Goal: Task Accomplishment & Management: Complete application form

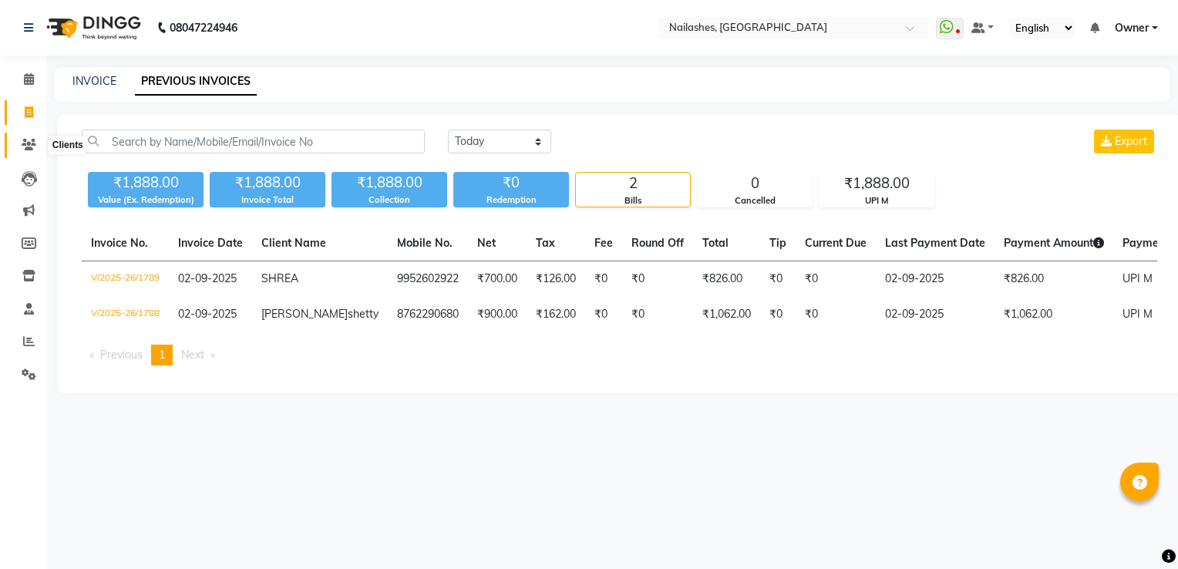
click at [15, 141] on span at bounding box center [28, 145] width 27 height 18
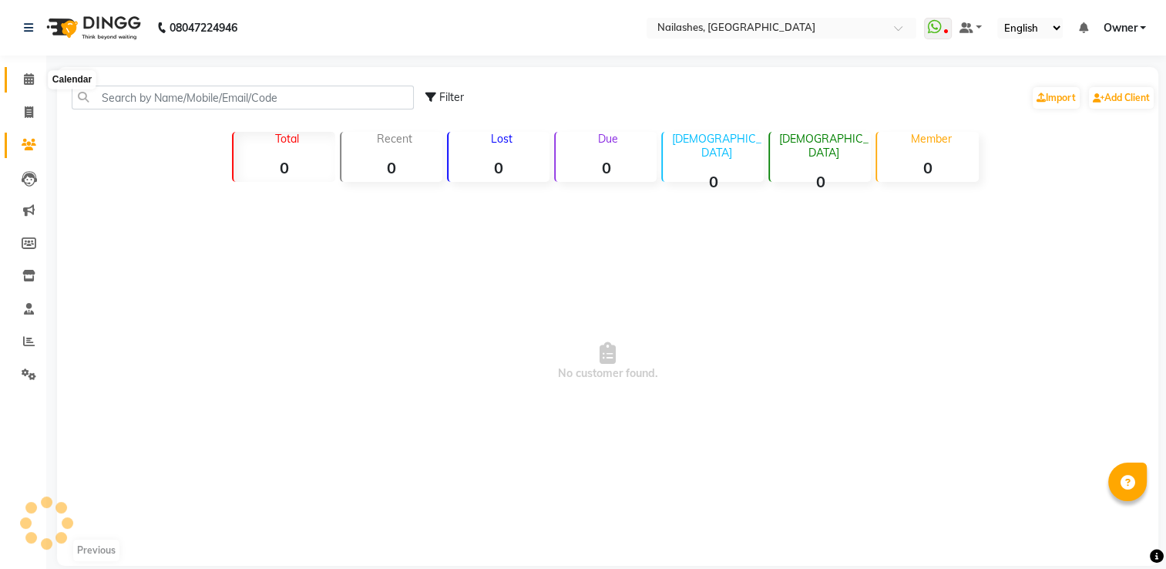
click at [15, 79] on span at bounding box center [28, 80] width 27 height 18
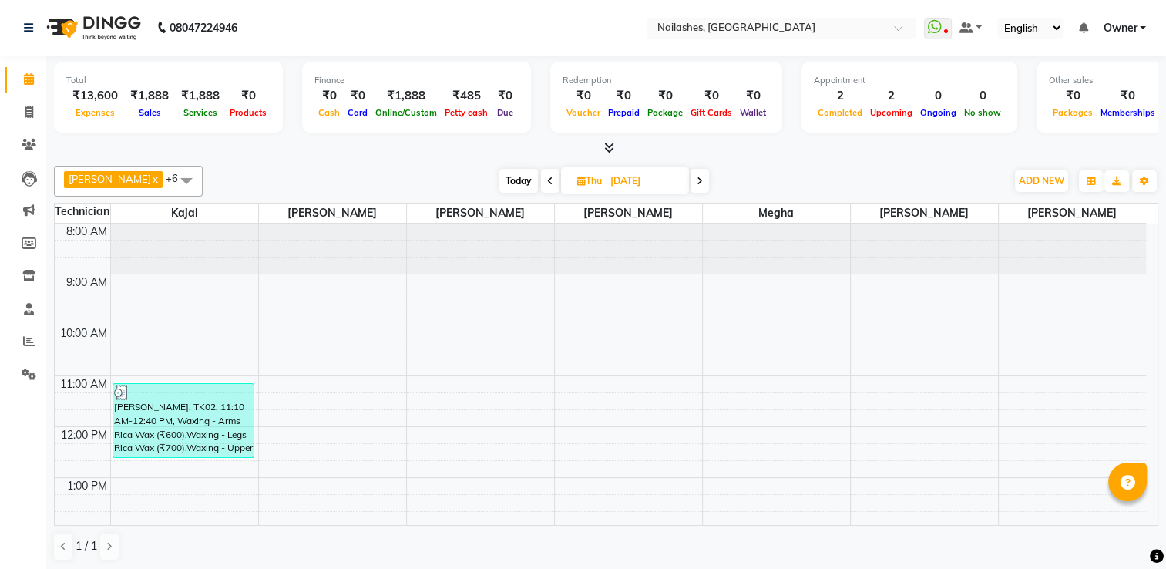
click at [503, 180] on span "Today" at bounding box center [518, 181] width 39 height 24
type input "02-09-2025"
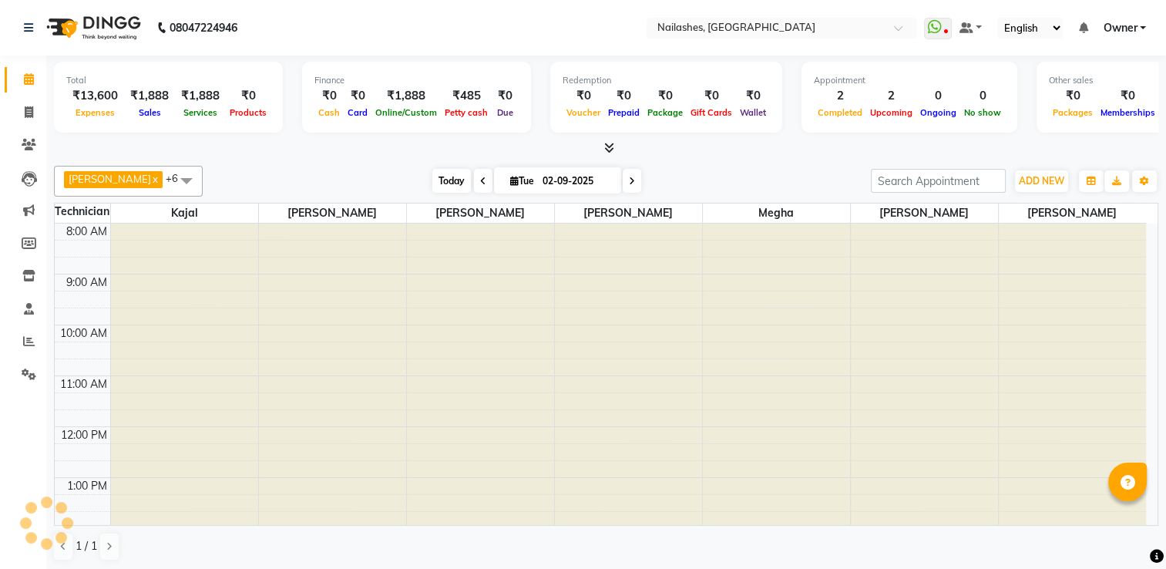
click at [432, 179] on span "Today" at bounding box center [451, 181] width 39 height 24
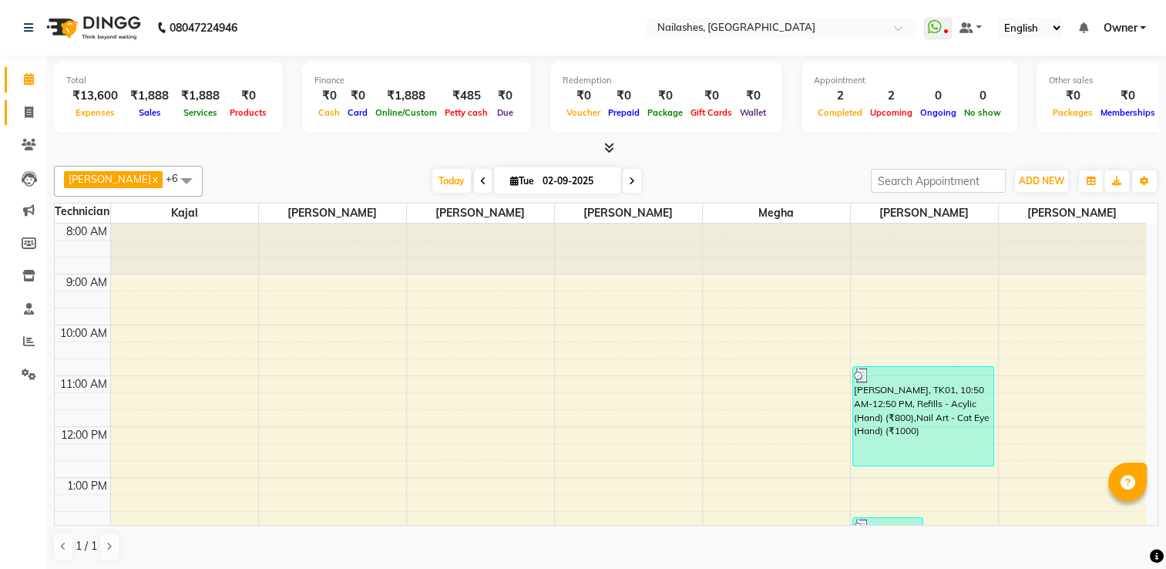
click at [22, 122] on link "Invoice" at bounding box center [23, 112] width 37 height 25
select select "service"
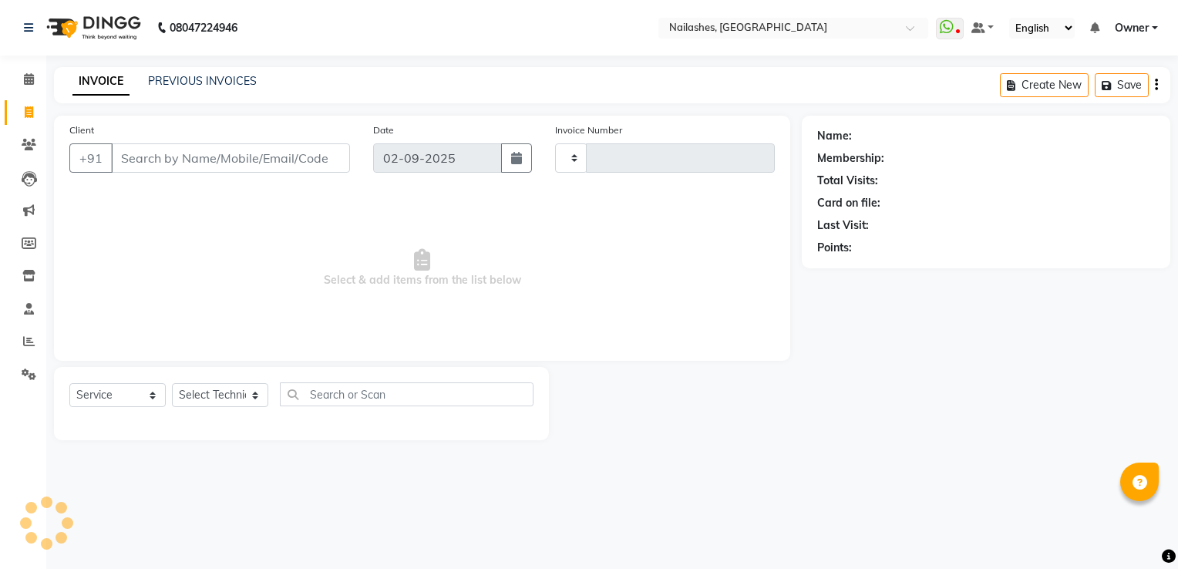
type input "1790"
select select "6579"
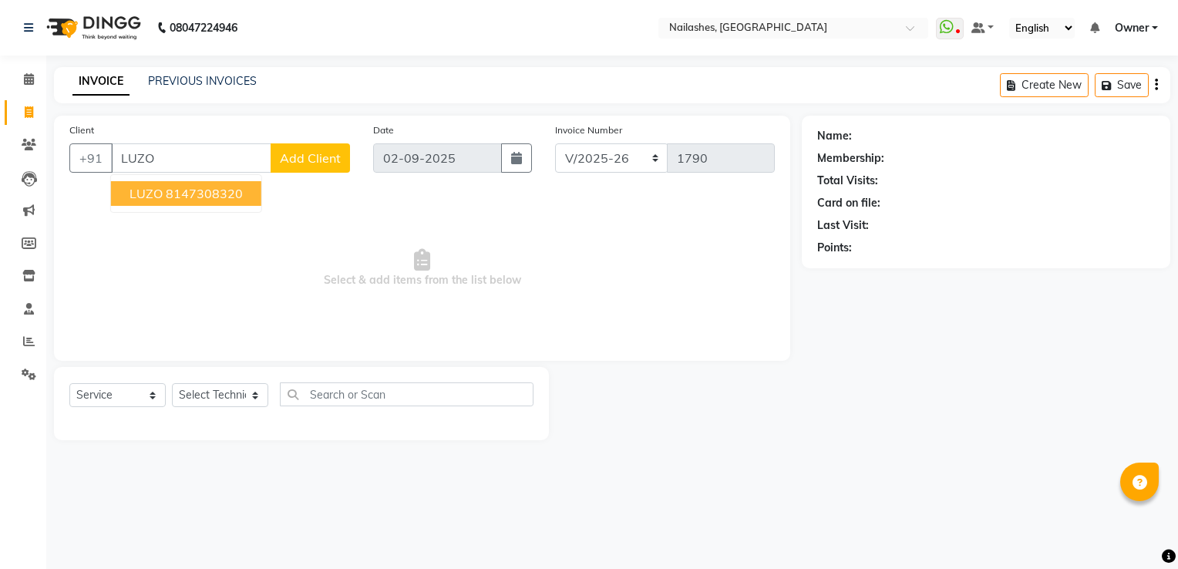
click at [185, 202] on button "LUZO 8147308320" at bounding box center [186, 193] width 150 height 25
type input "8147308320"
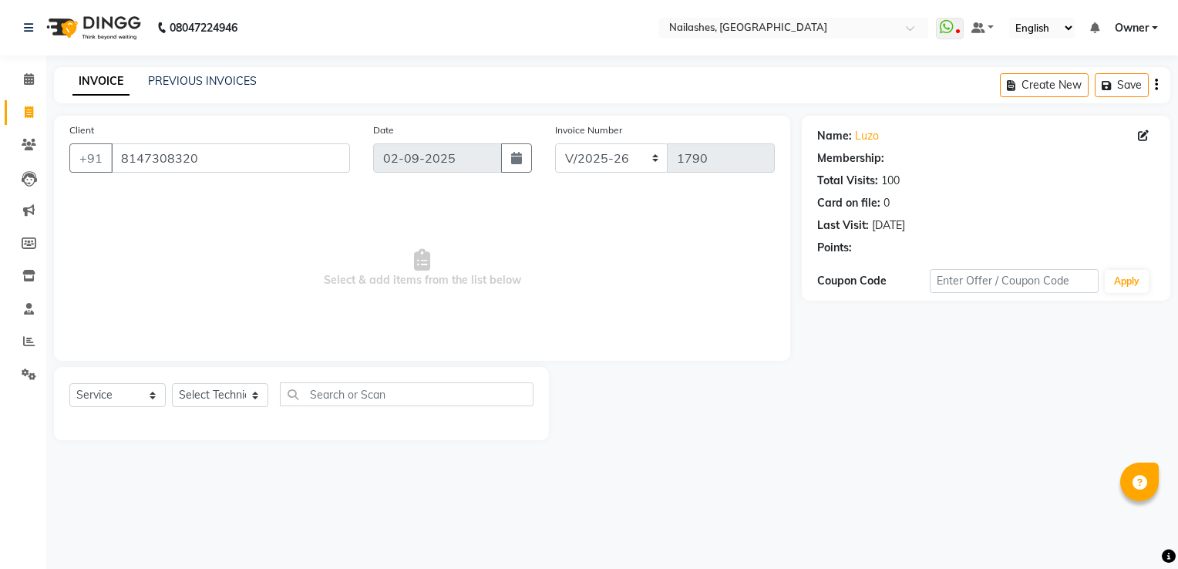
select select "1: Object"
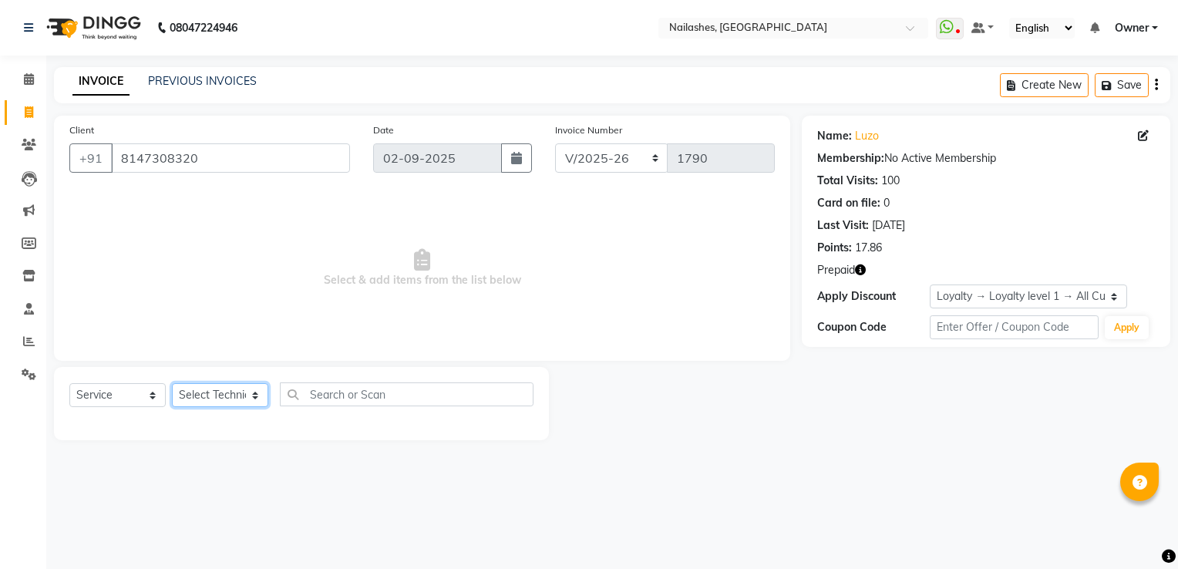
click at [193, 385] on select "Select Technician ARISH [PERSON_NAME] [PERSON_NAME] [PERSON_NAME] [PERSON_NAME]…" at bounding box center [220, 395] width 96 height 24
select select "80708"
click at [172, 384] on select "Select Technician ARISH [PERSON_NAME] [PERSON_NAME] [PERSON_NAME] [PERSON_NAME]…" at bounding box center [220, 395] width 96 height 24
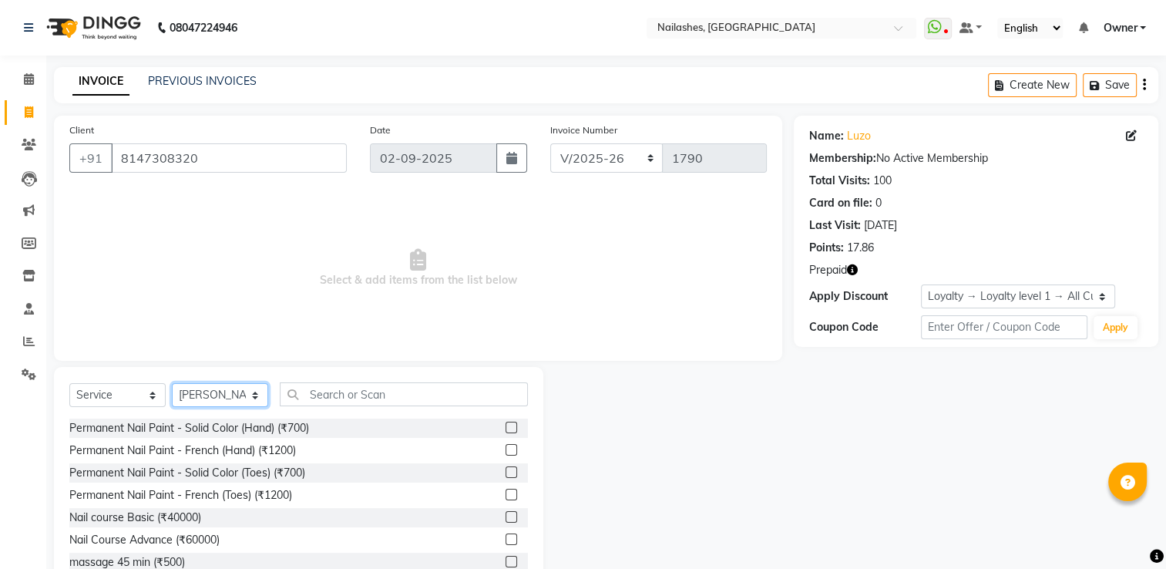
click at [237, 398] on select "Select Technician ARISH [PERSON_NAME] [PERSON_NAME] [PERSON_NAME] [PERSON_NAME]…" at bounding box center [220, 395] width 96 height 24
click at [328, 400] on input "text" at bounding box center [404, 394] width 248 height 24
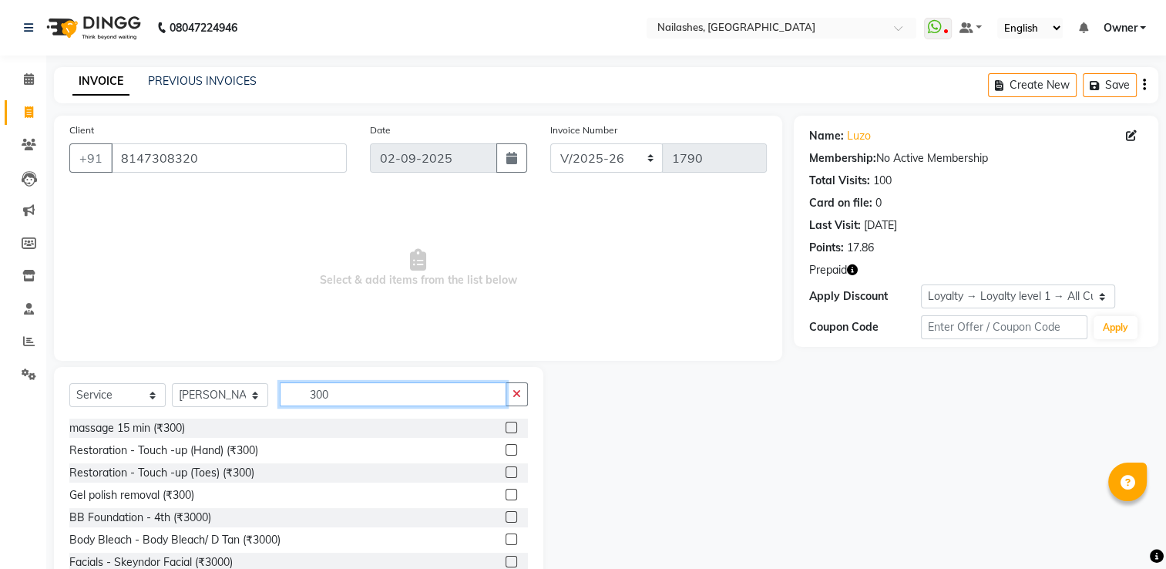
type input "300"
click at [506, 497] on label at bounding box center [512, 495] width 12 height 12
click at [506, 497] on input "checkbox" at bounding box center [511, 495] width 10 height 10
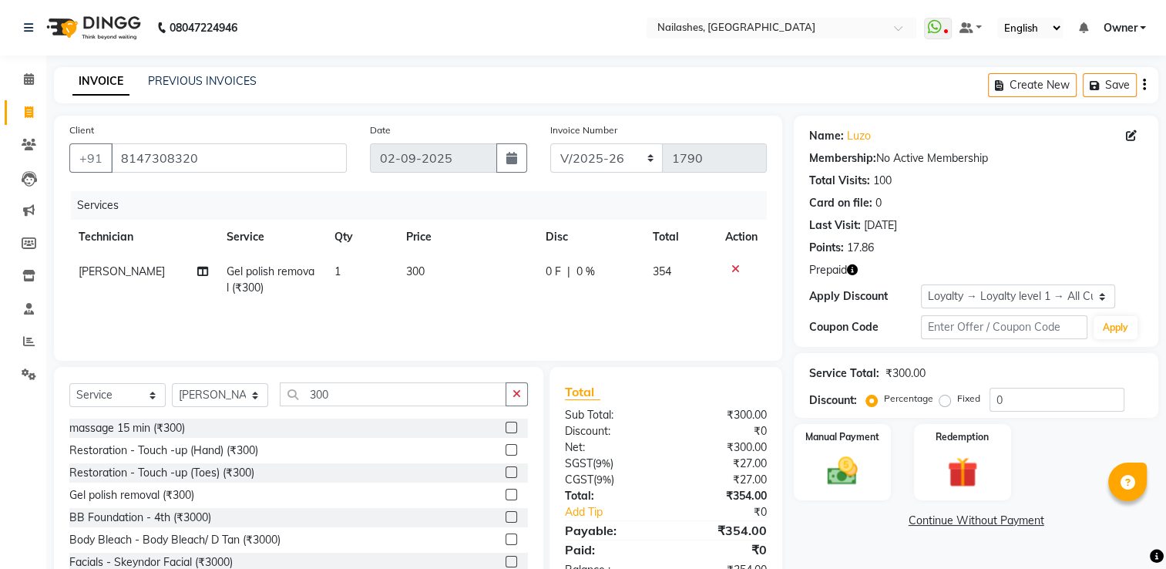
click at [506, 496] on label at bounding box center [512, 495] width 12 height 12
click at [506, 496] on input "checkbox" at bounding box center [511, 495] width 10 height 10
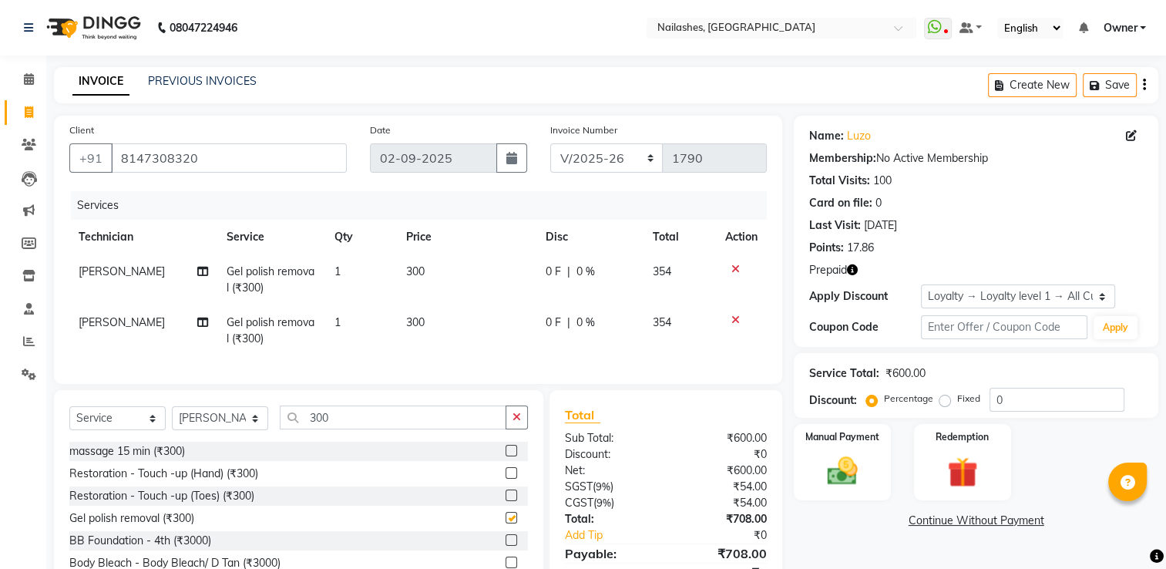
checkbox input "false"
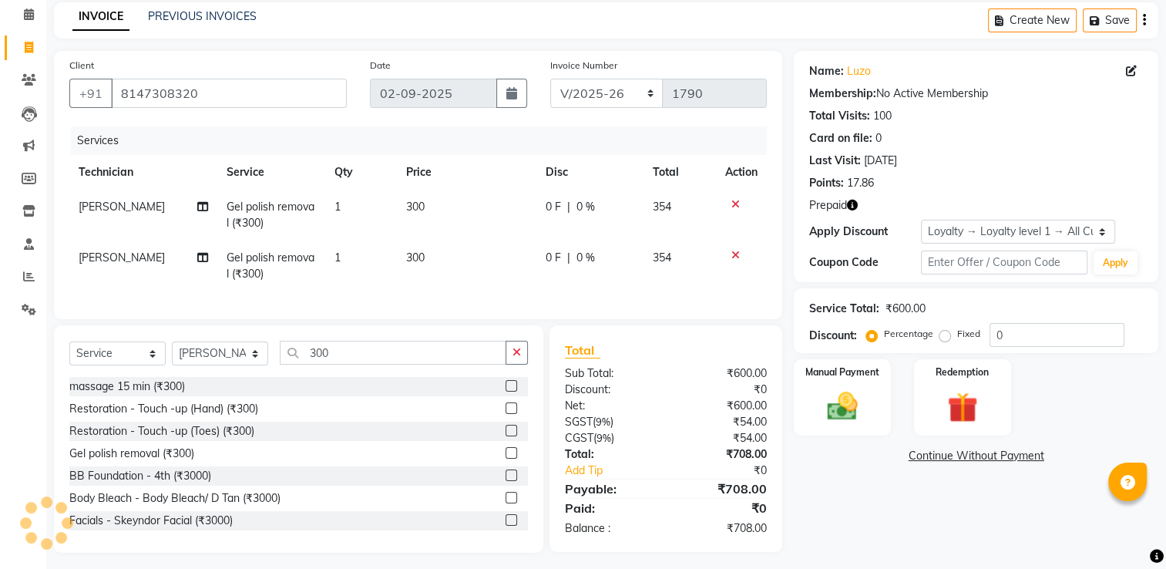
scroll to position [83, 0]
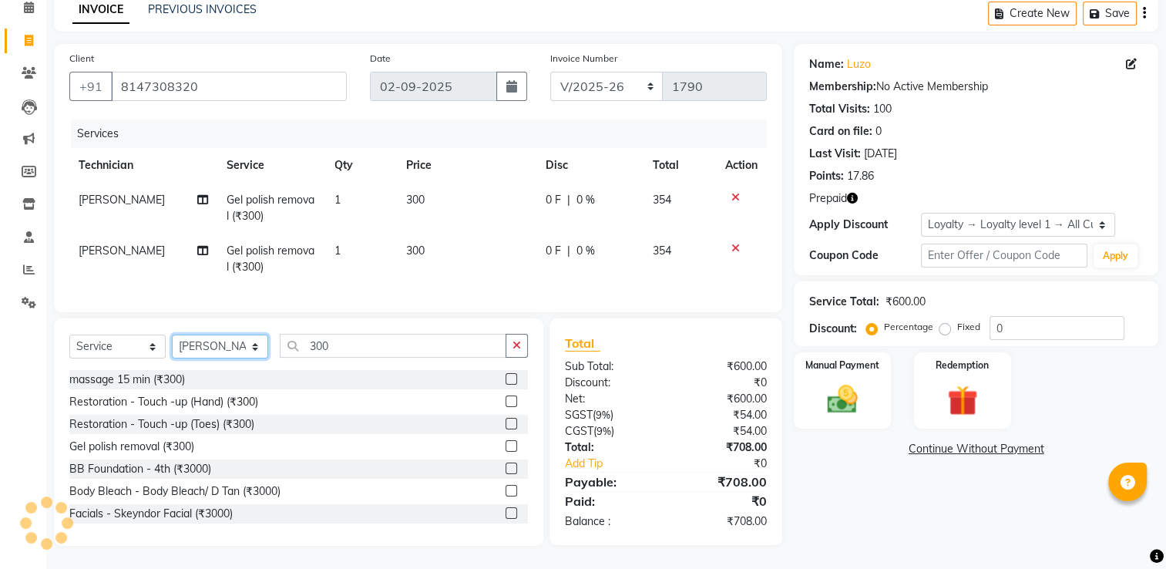
click at [210, 351] on select "Select Technician ARISH [PERSON_NAME] [PERSON_NAME] [PERSON_NAME] [PERSON_NAME]…" at bounding box center [220, 347] width 96 height 24
click at [89, 250] on td "[PERSON_NAME]" at bounding box center [143, 259] width 148 height 51
select select "80708"
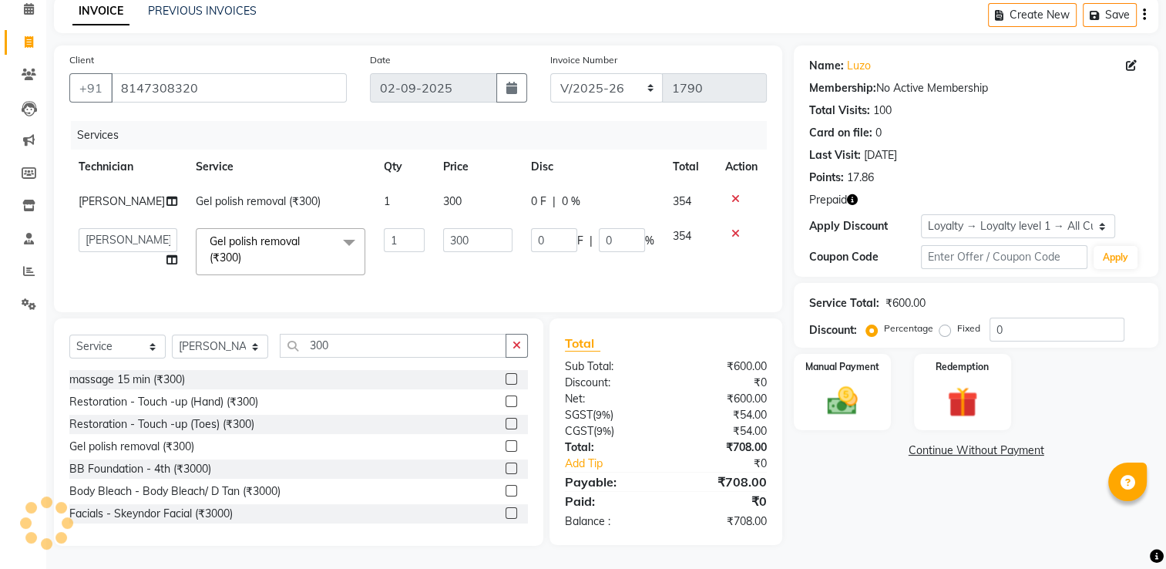
scroll to position [82, 0]
click at [90, 244] on td "ARISH [PERSON_NAME] [PERSON_NAME] [PERSON_NAME] [PERSON_NAME] Manager [PERSON_N…" at bounding box center [127, 252] width 117 height 66
click at [97, 235] on select "ARISH [PERSON_NAME] [PERSON_NAME] [PERSON_NAME] [PERSON_NAME] Manager [PERSON_N…" at bounding box center [128, 240] width 99 height 24
select select "68696"
click at [839, 515] on div "Name: Luzo Membership: No Active Membership Total Visits: 100 Card on file: 0 L…" at bounding box center [982, 295] width 376 height 500
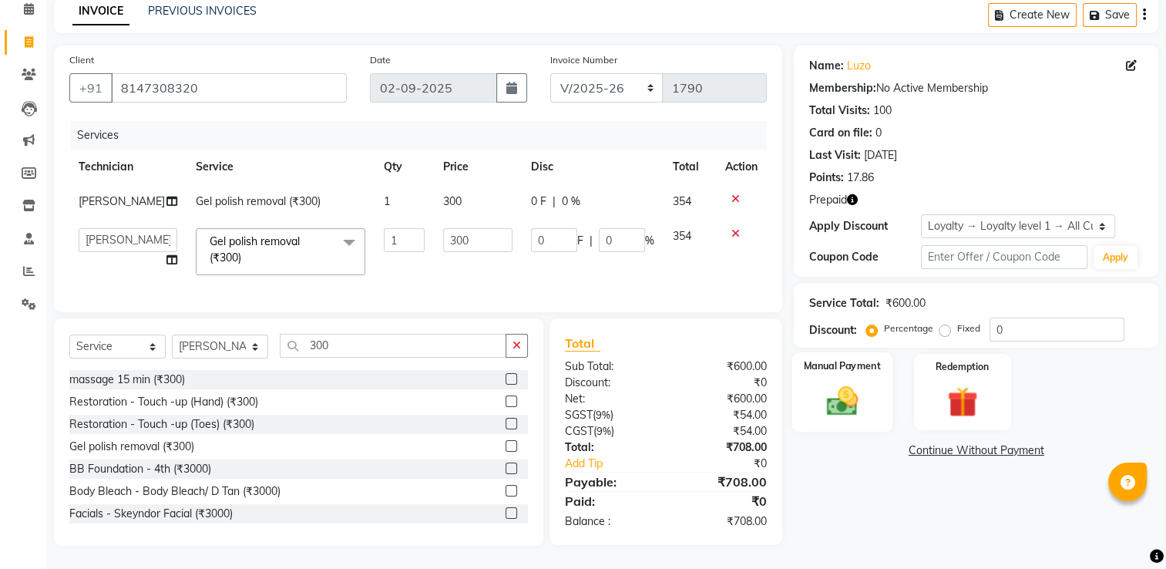
click at [875, 380] on div "Manual Payment" at bounding box center [842, 391] width 101 height 79
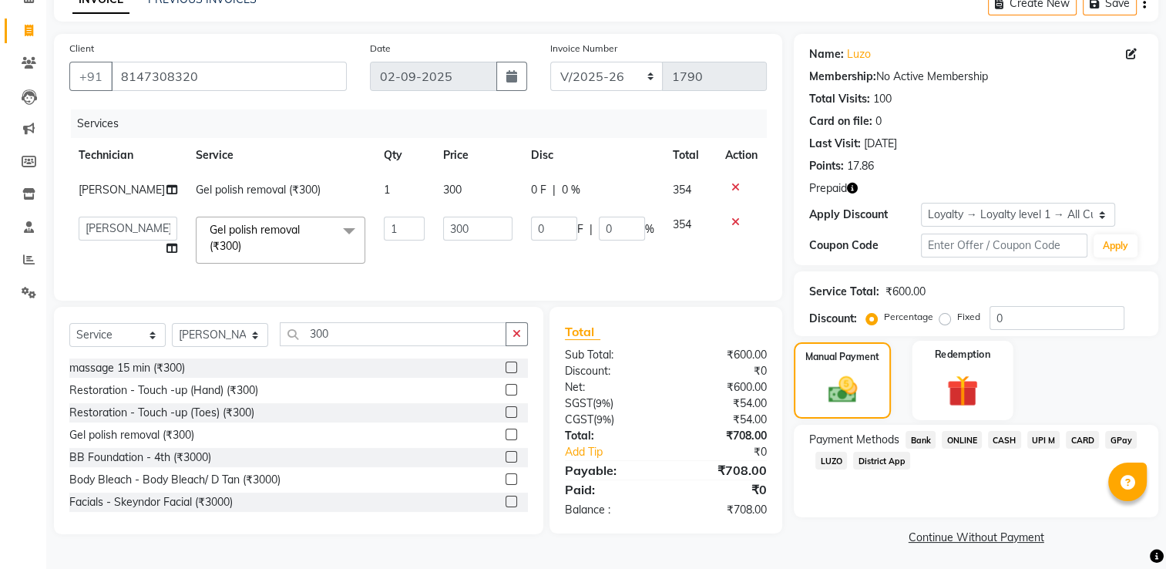
click at [933, 396] on div "Redemption" at bounding box center [962, 380] width 101 height 79
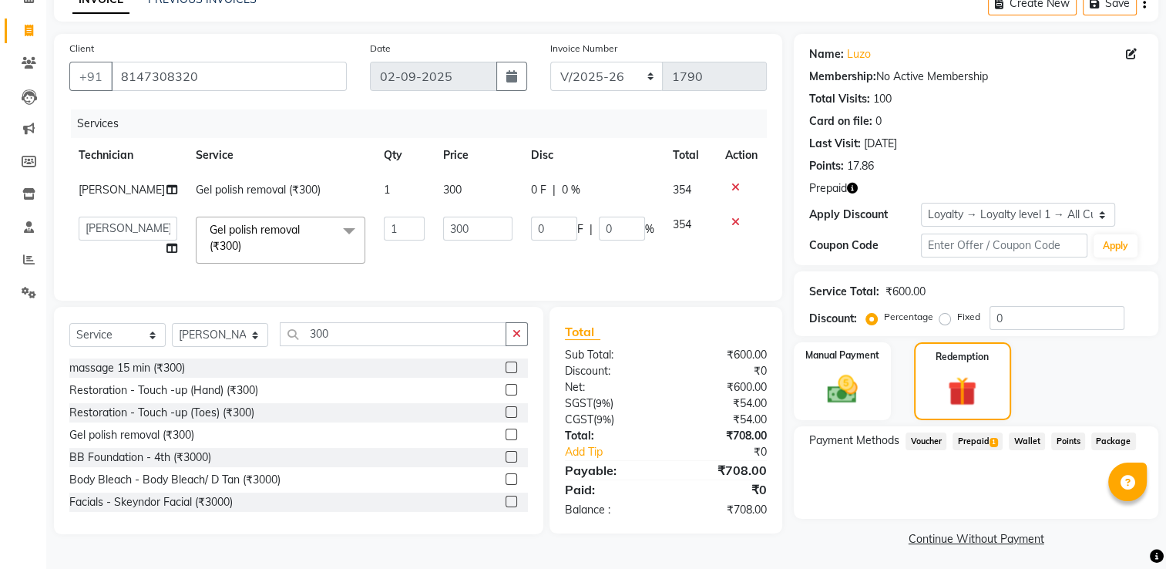
click at [981, 441] on span "Prepaid 1" at bounding box center [978, 441] width 50 height 18
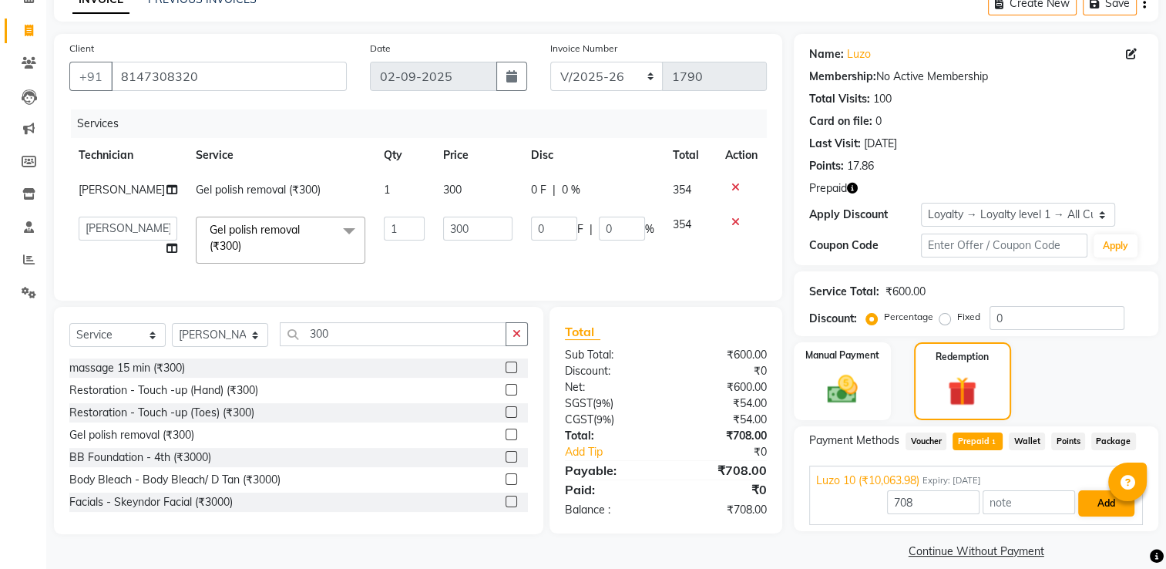
click at [1116, 498] on div at bounding box center [1127, 481] width 39 height 39
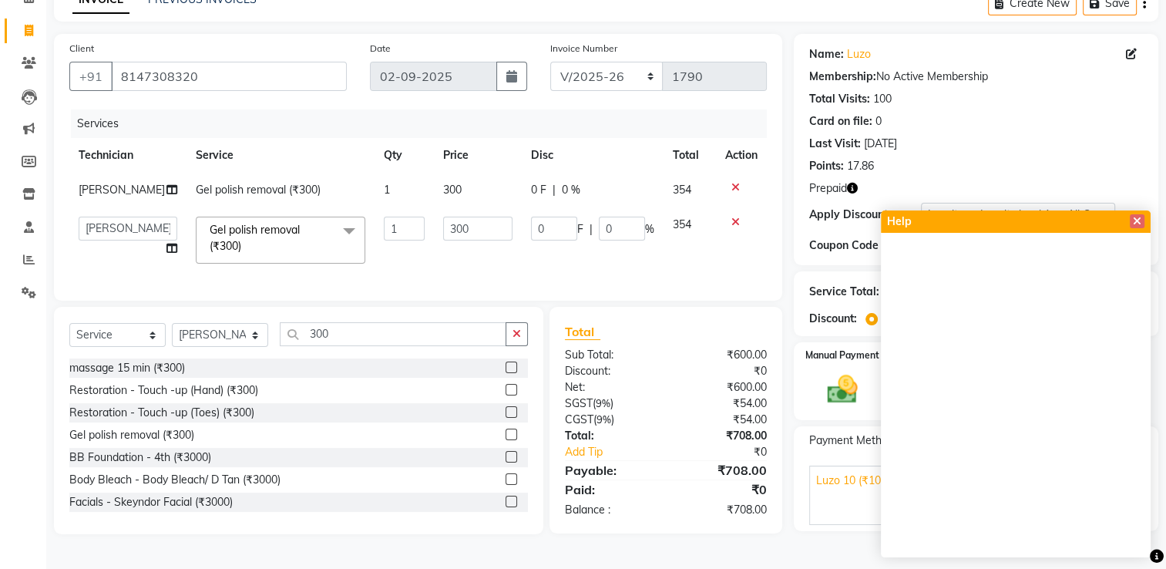
scroll to position [98, 0]
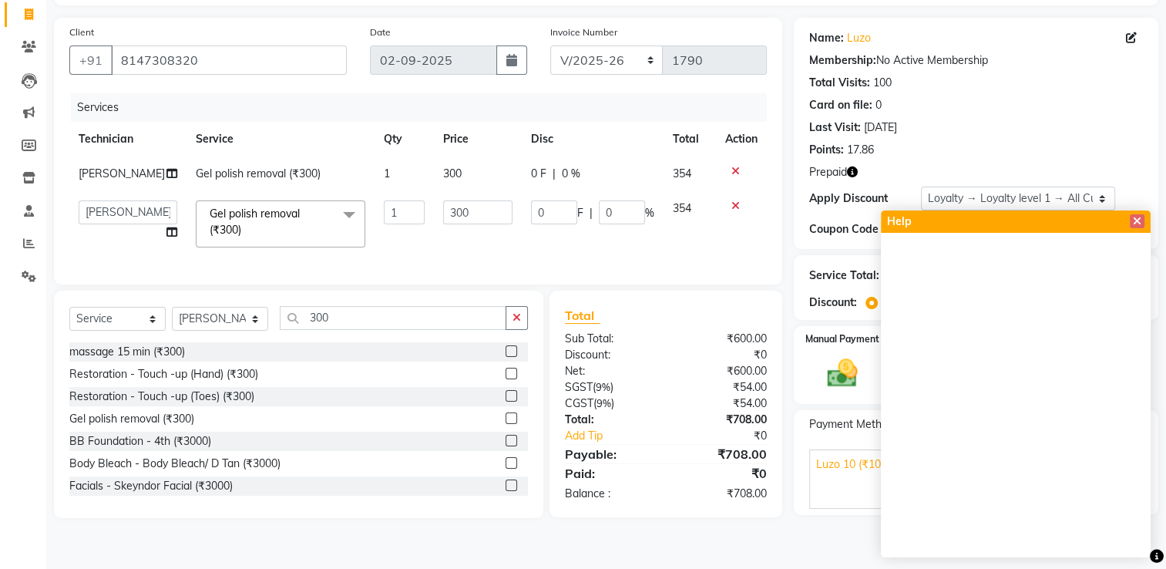
click at [815, 552] on main "INVOICE PREVIOUS INVOICES Create New Save Client [PHONE_NUMBER] Date [DATE] Inv…" at bounding box center [606, 269] width 1120 height 600
click at [1142, 220] on span at bounding box center [1137, 221] width 15 height 14
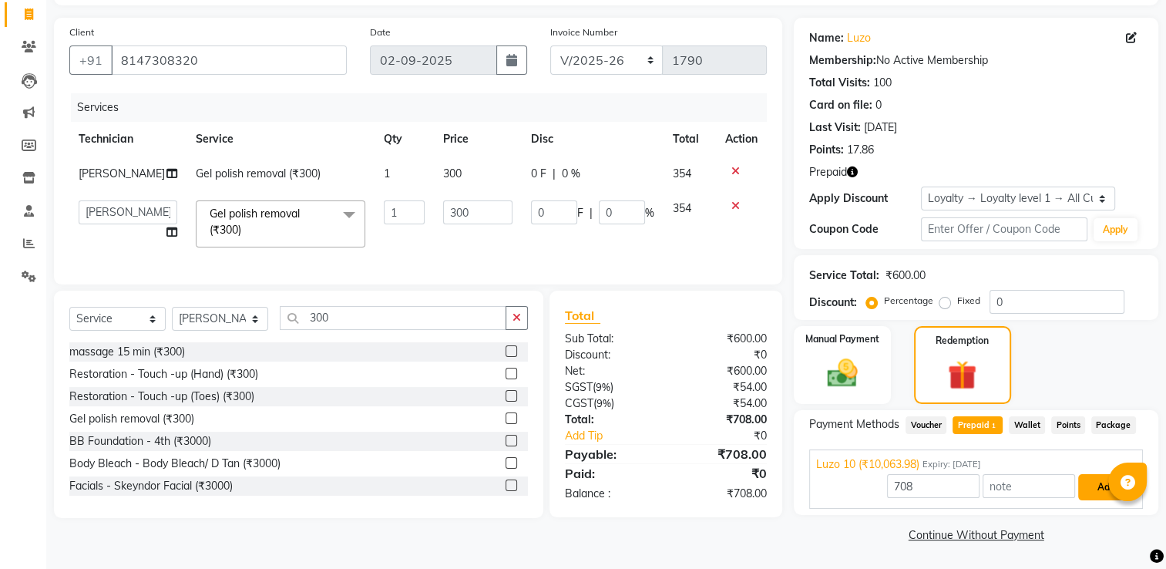
click at [1095, 489] on button "Add" at bounding box center [1106, 487] width 56 height 26
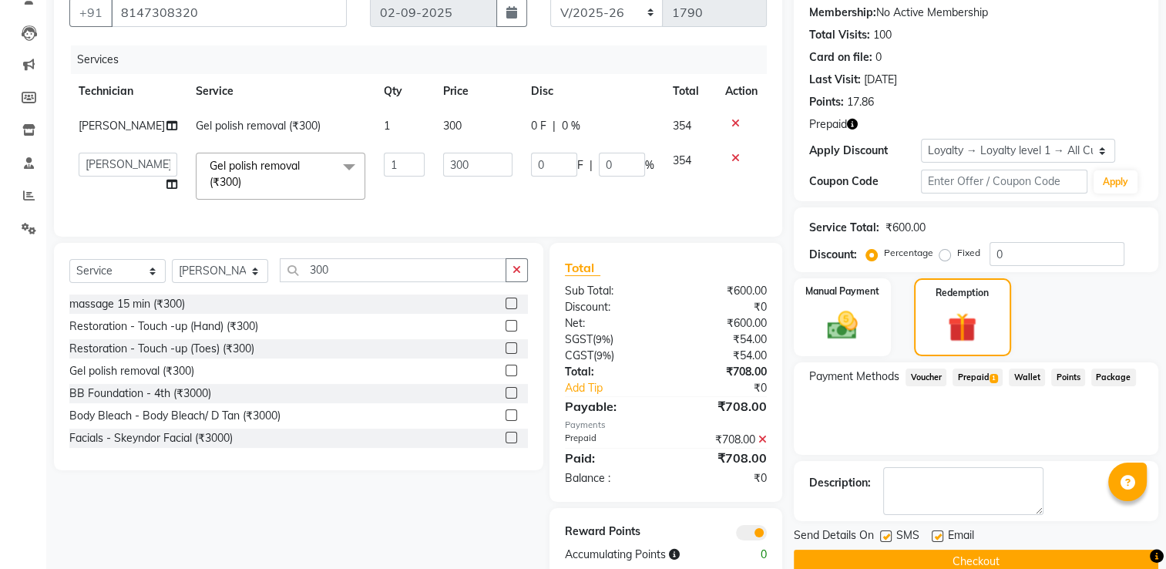
scroll to position [190, 0]
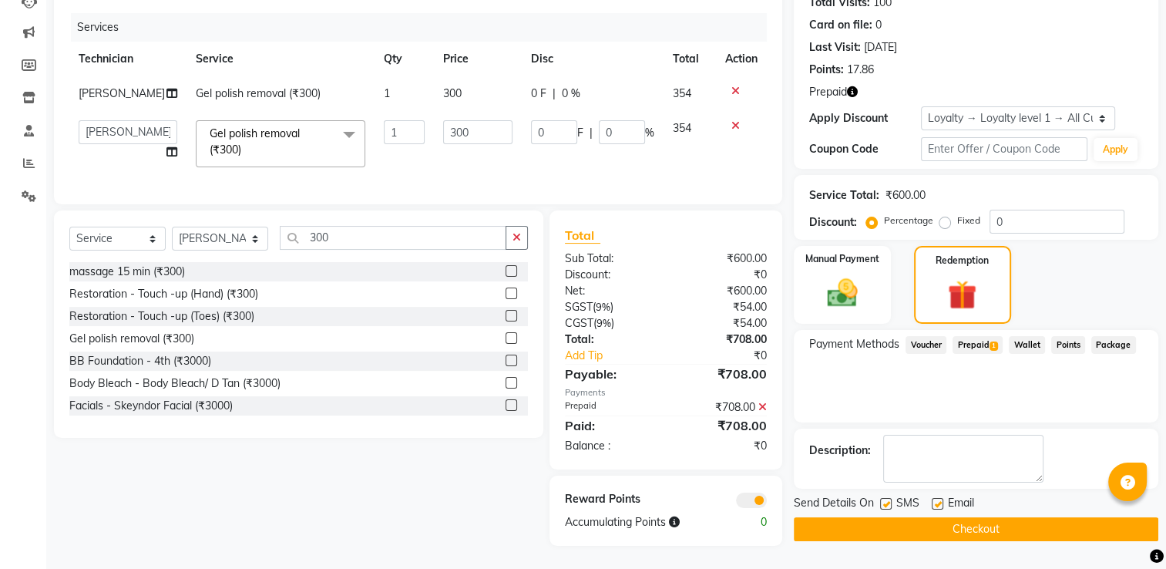
click at [890, 517] on button "Checkout" at bounding box center [976, 529] width 365 height 24
